Goal: Transaction & Acquisition: Purchase product/service

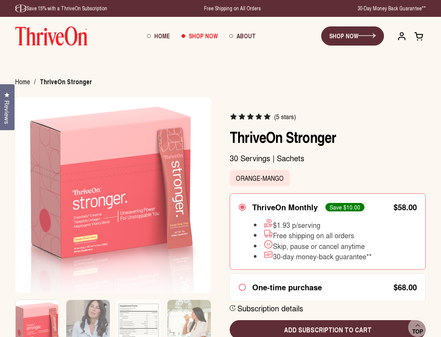
click at [52, 34] on img at bounding box center [51, 35] width 72 height 19
